Goal: Task Accomplishment & Management: Complete application form

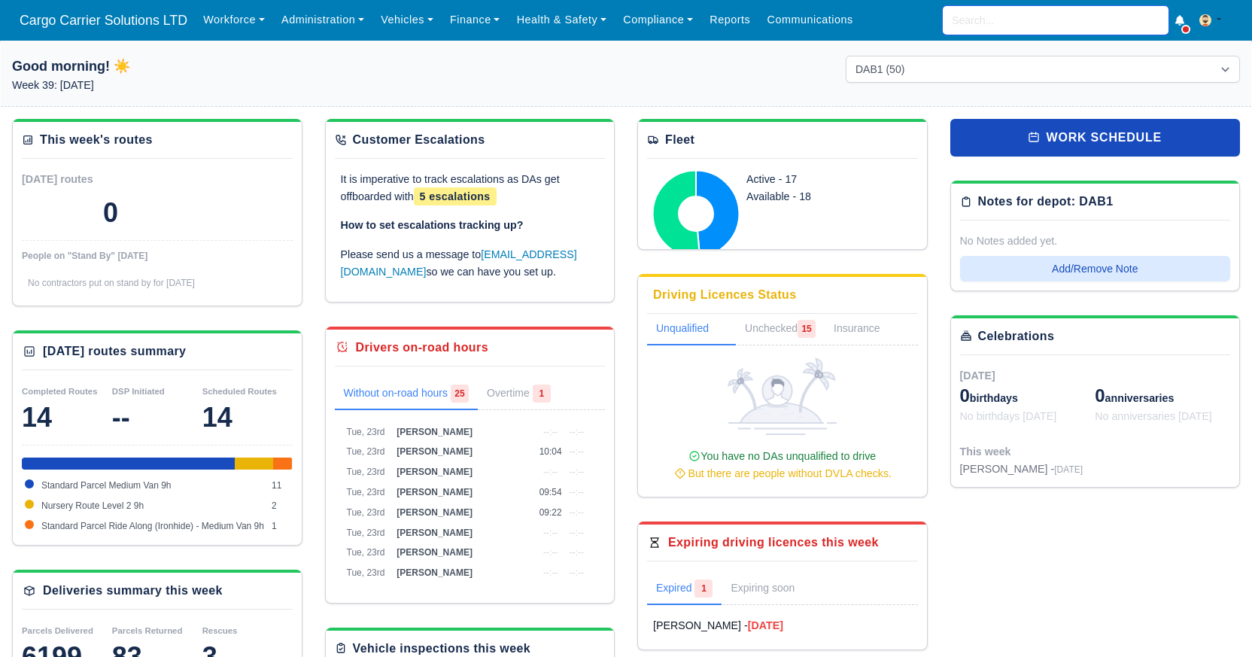
click at [997, 24] on input "search" at bounding box center [1055, 20] width 226 height 29
click at [255, 30] on link "Workforce" at bounding box center [234, 19] width 78 height 29
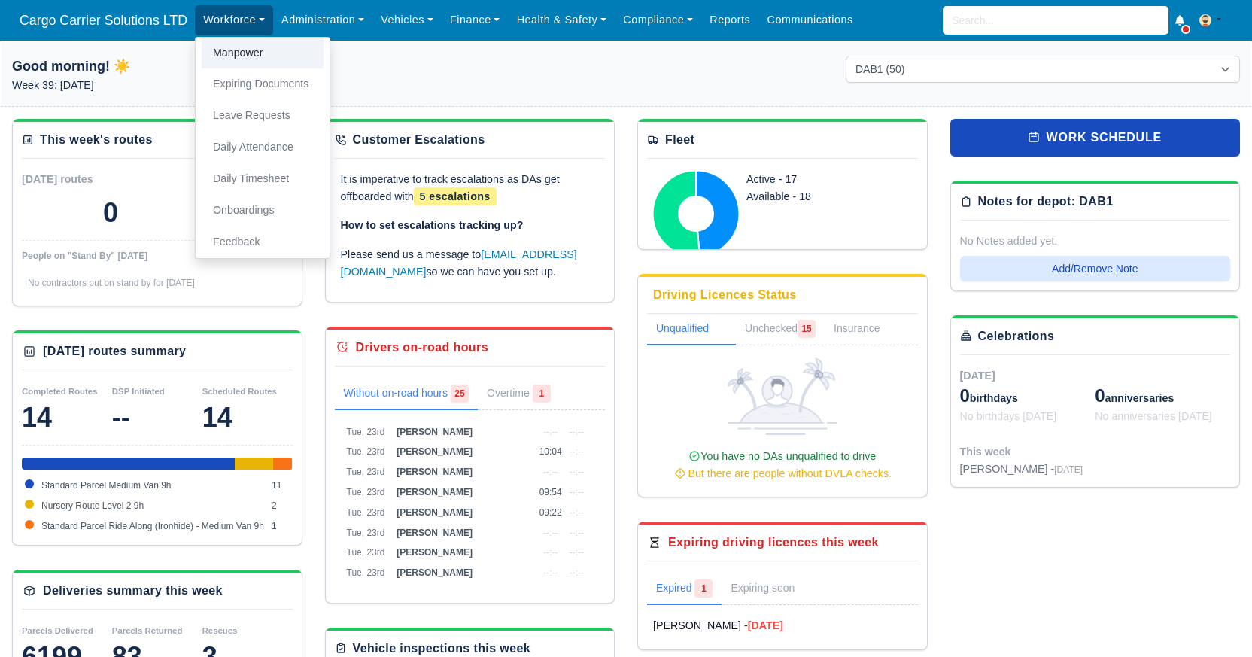
click at [254, 58] on link "Manpower" at bounding box center [263, 54] width 122 height 32
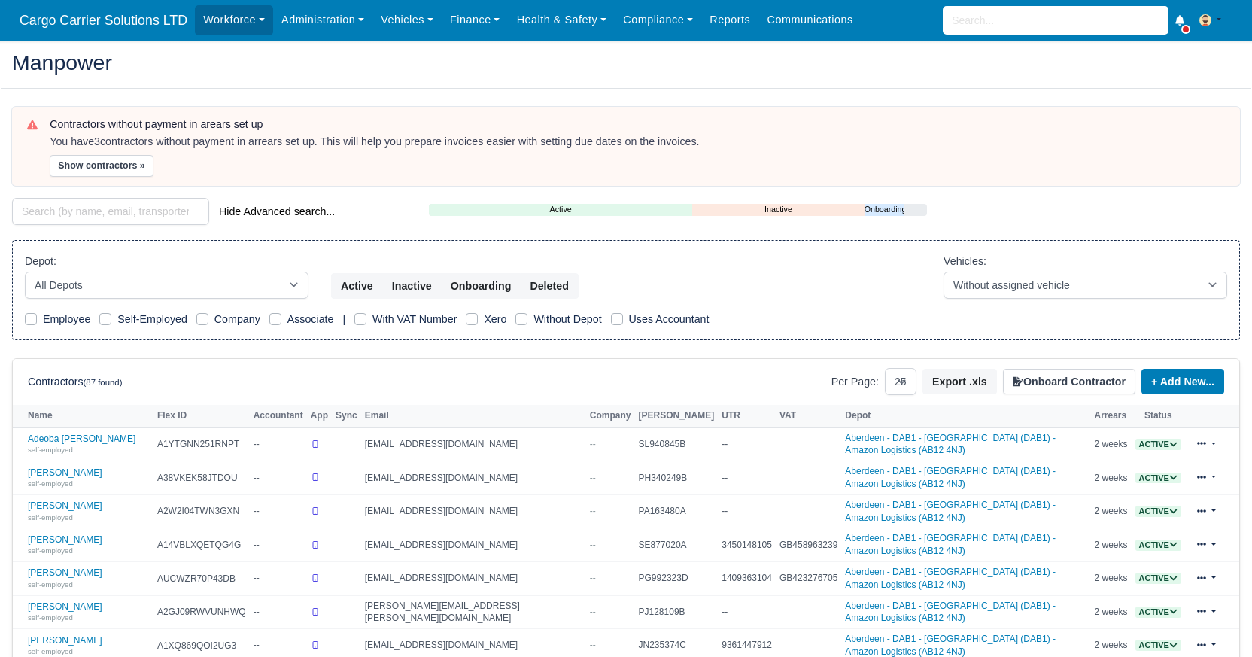
select select "25"
click at [235, 20] on link "Workforce" at bounding box center [234, 19] width 78 height 29
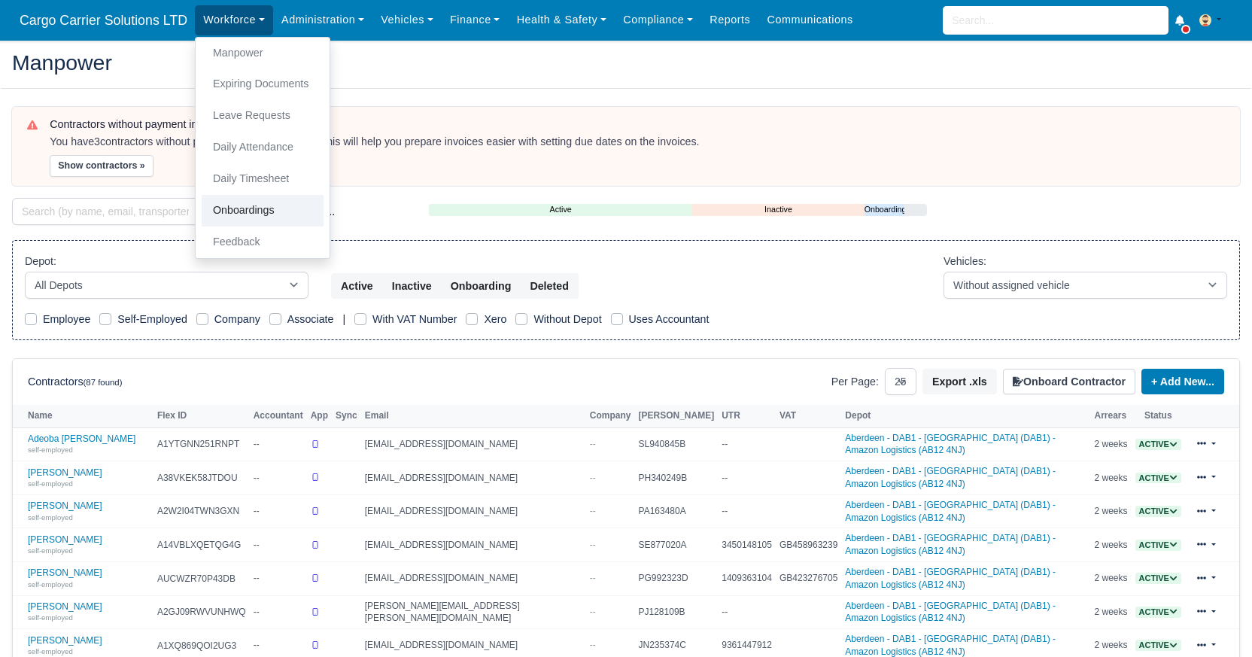
click at [245, 211] on link "Onboardings" at bounding box center [263, 211] width 122 height 32
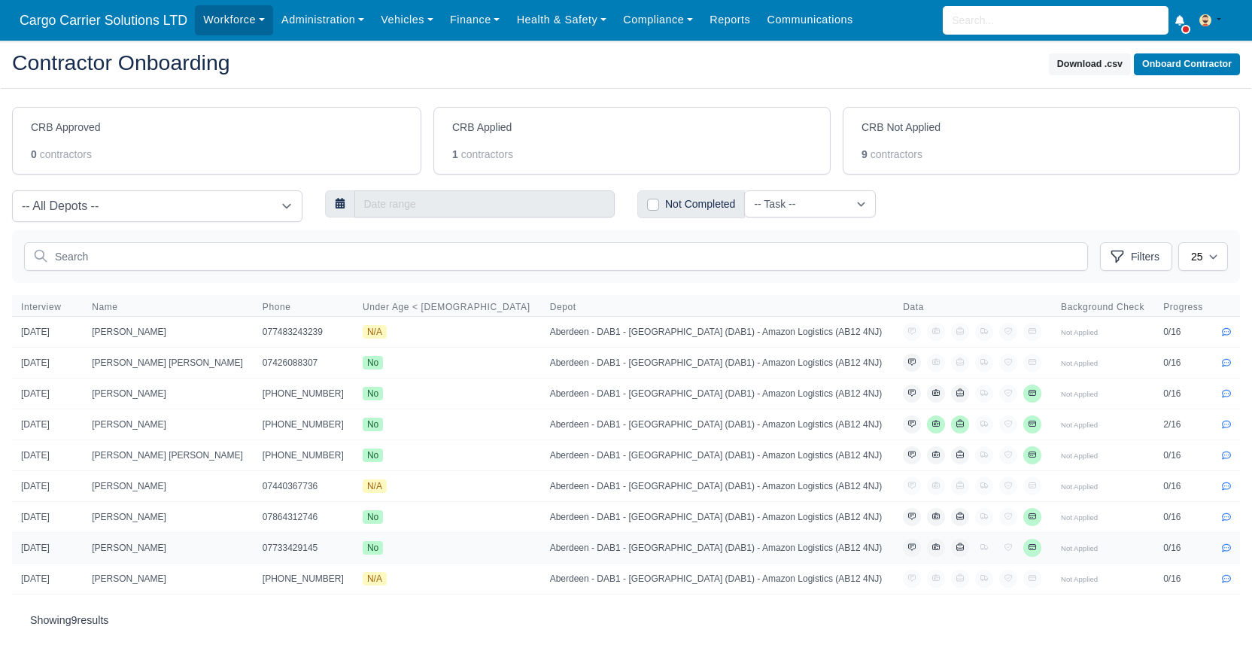
click at [153, 547] on td "[PERSON_NAME]" at bounding box center [168, 547] width 171 height 31
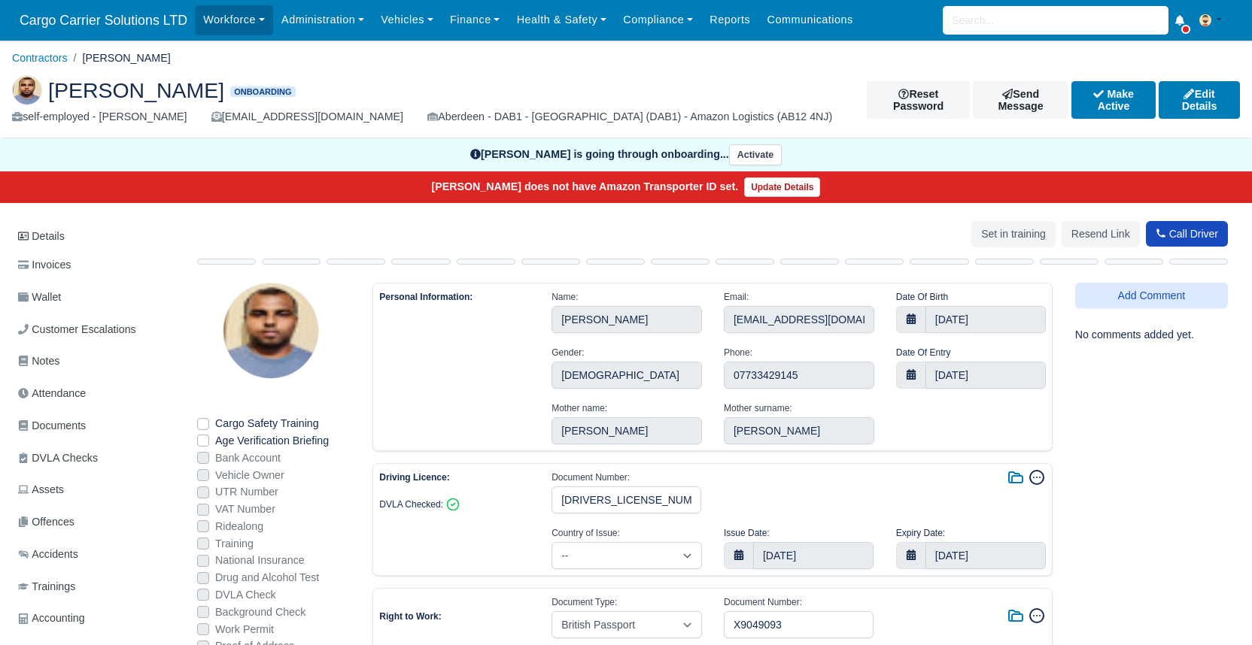
select select "[GEOGRAPHIC_DATA]"
select select "british-passport"
select select "[GEOGRAPHIC_DATA]"
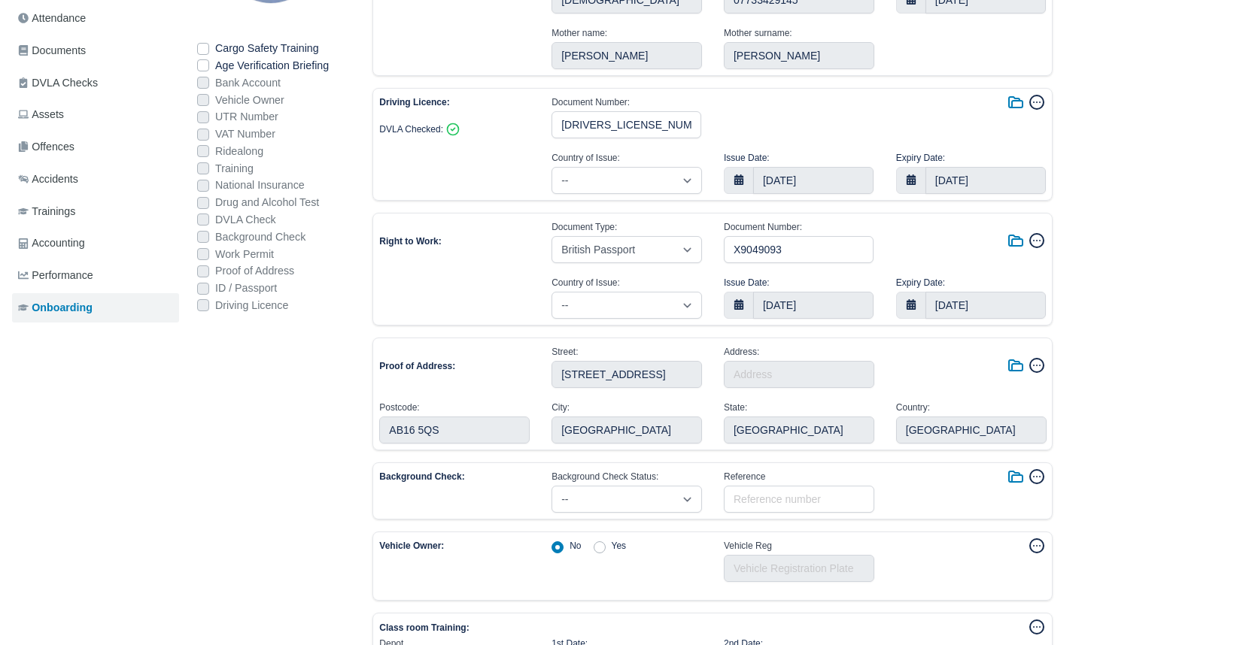
scroll to position [376, 0]
click at [1015, 102] on icon at bounding box center [1015, 102] width 18 height 18
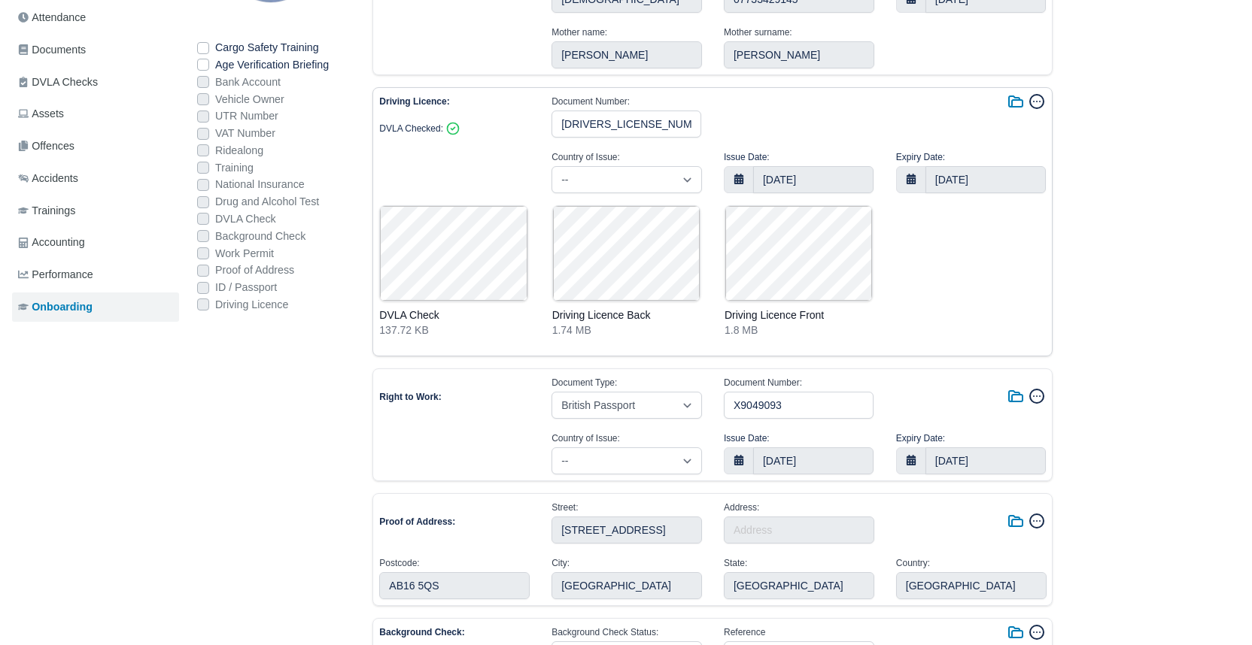
click at [800, 250] on link at bounding box center [798, 271] width 148 height 132
click at [672, 178] on select "-- Afghanistan Aland Islands Albania Algeria American Samoa Andorra Angola Angu…" at bounding box center [626, 179] width 150 height 27
select select "United Kingdom"
click at [551, 166] on select "-- Afghanistan Aland Islands Albania Algeria American Samoa Andorra Angola Angu…" at bounding box center [626, 179] width 150 height 27
select select "United Kingdom"
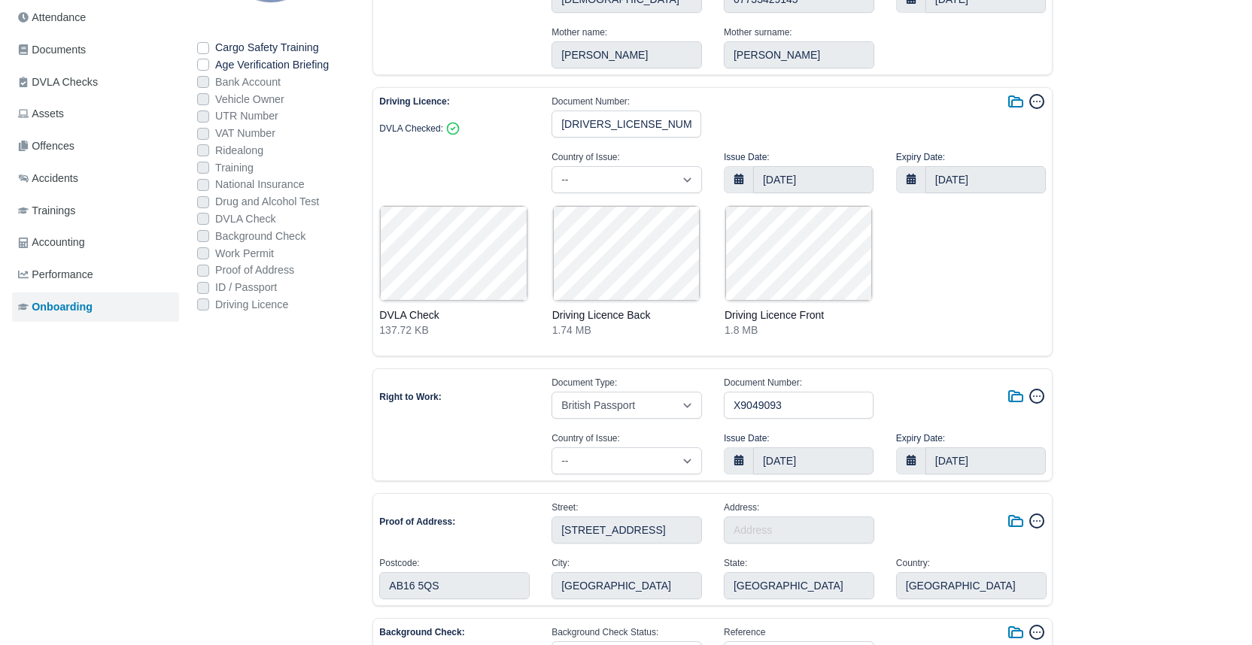
select select "british-passport"
select select "India"
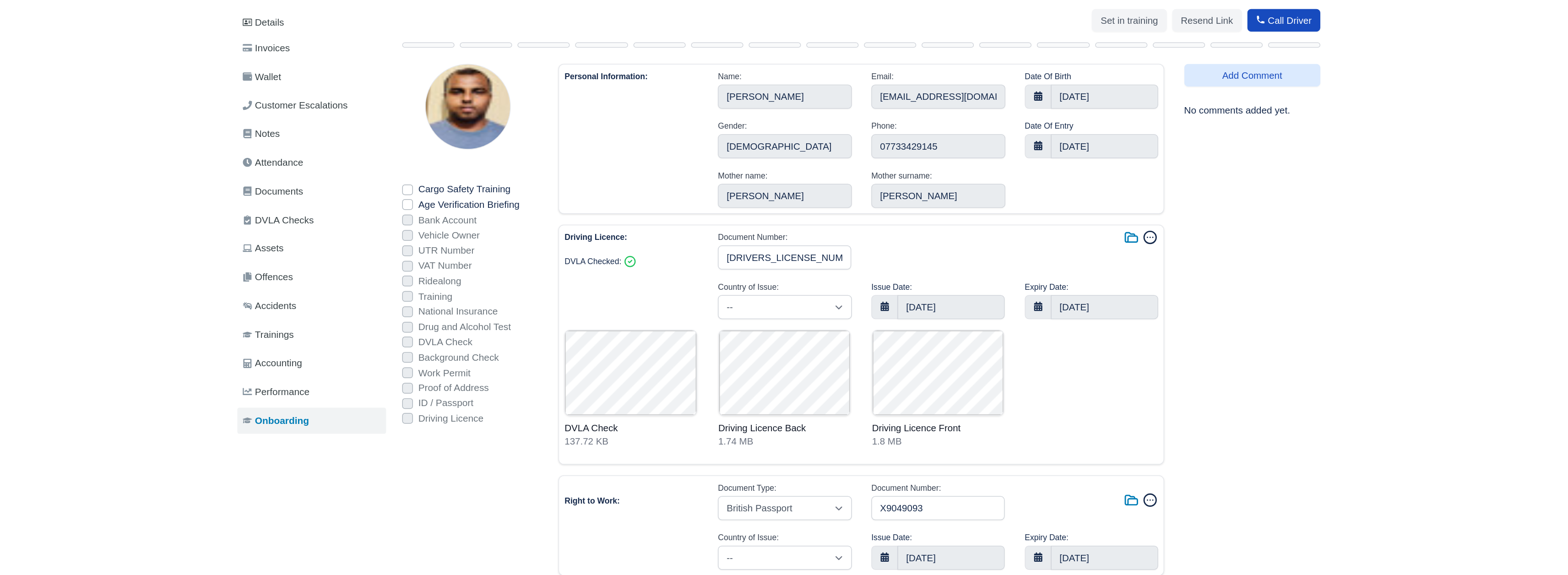
scroll to position [0, 0]
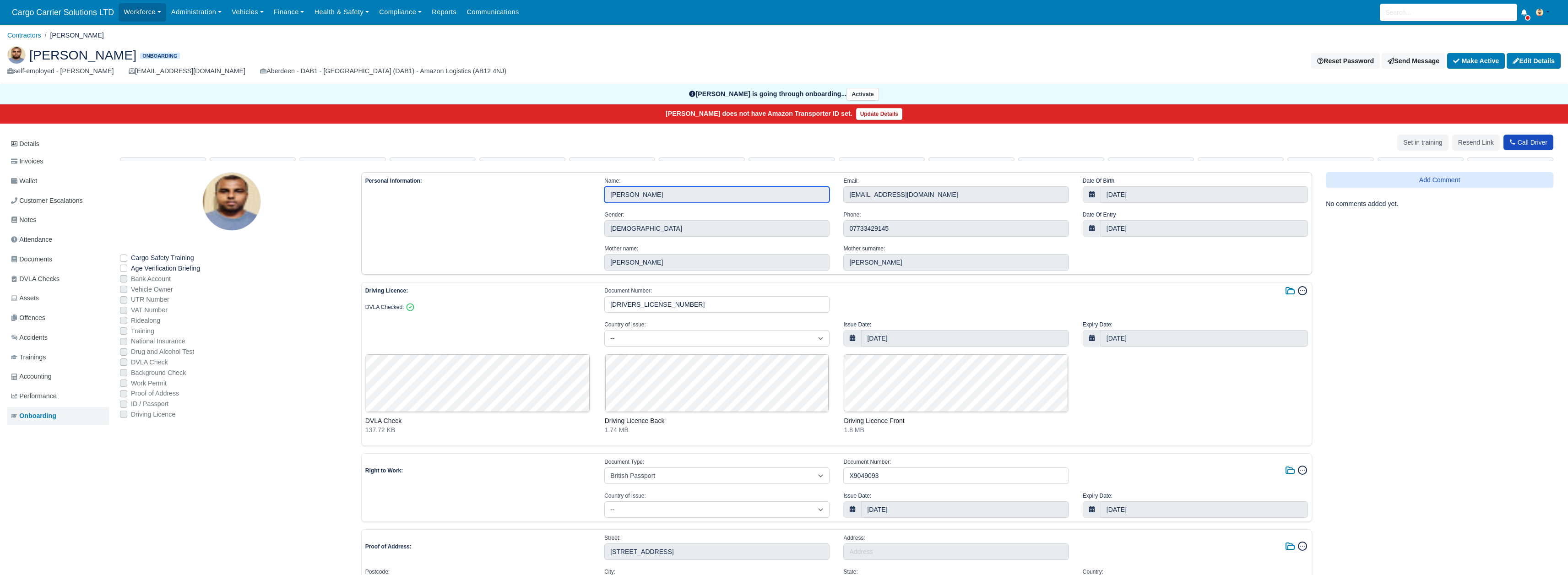
click at [668, 197] on input "AKHIL ANTONY" at bounding box center [717, 194] width 225 height 16
click at [614, 193] on input "AKHIL ANTONY" at bounding box center [717, 194] width 225 height 16
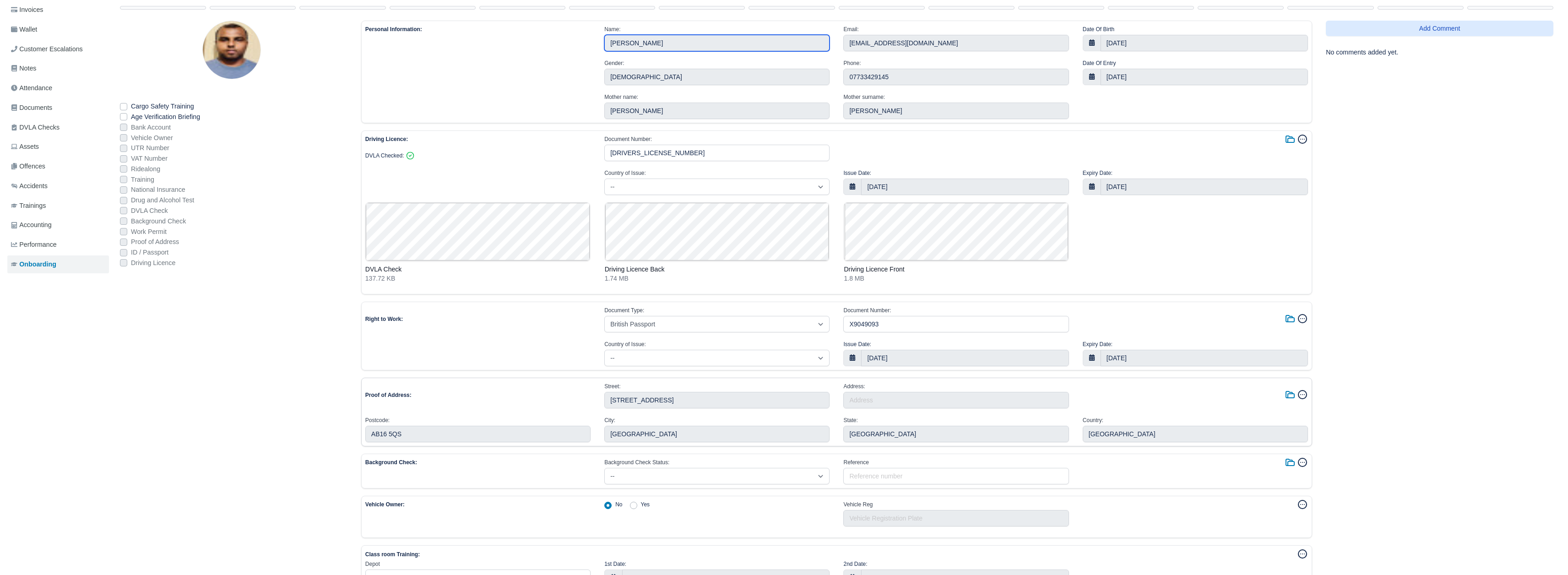
scroll to position [152, 0]
click at [761, 316] on icon at bounding box center [1290, 318] width 11 height 11
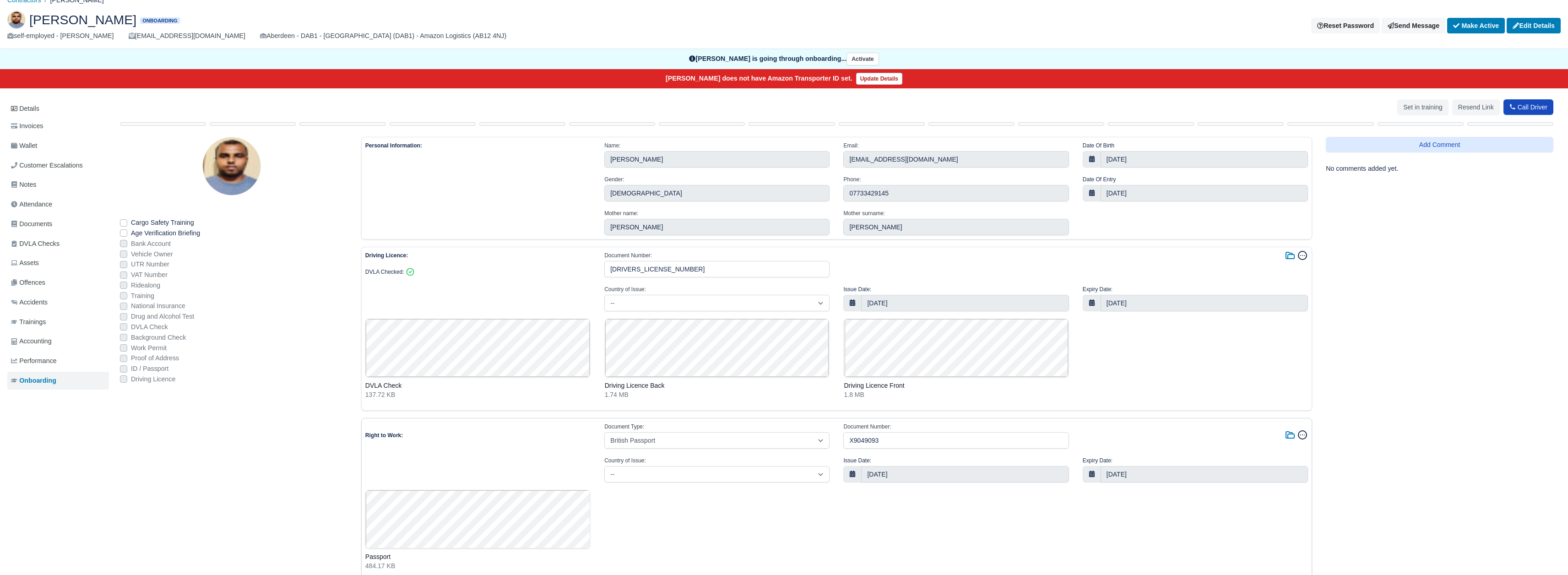
scroll to position [0, 0]
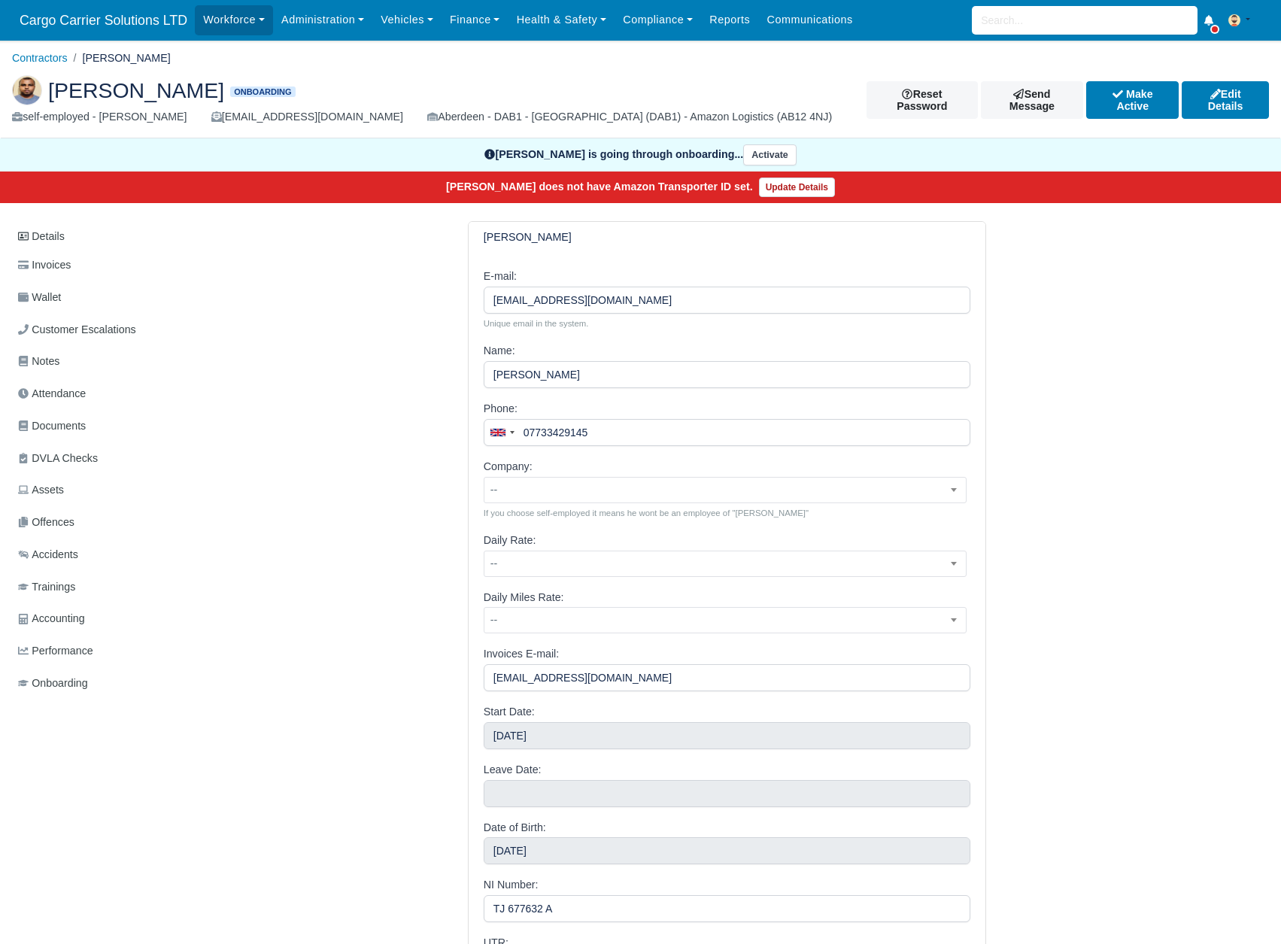
scroll to position [291, 0]
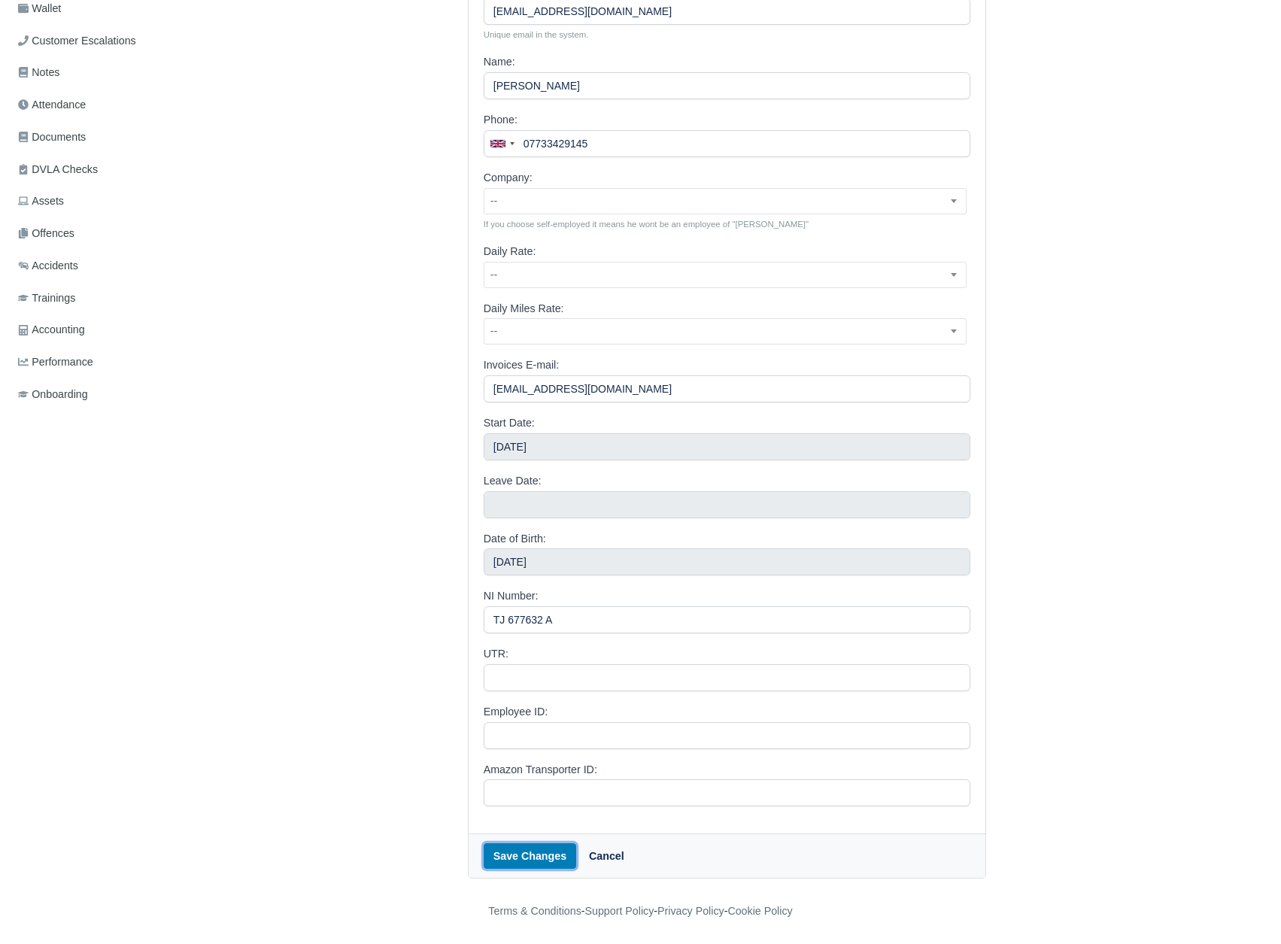
click at [534, 866] on button "Save Changes" at bounding box center [530, 856] width 93 height 26
